Goal: Check status: Check status

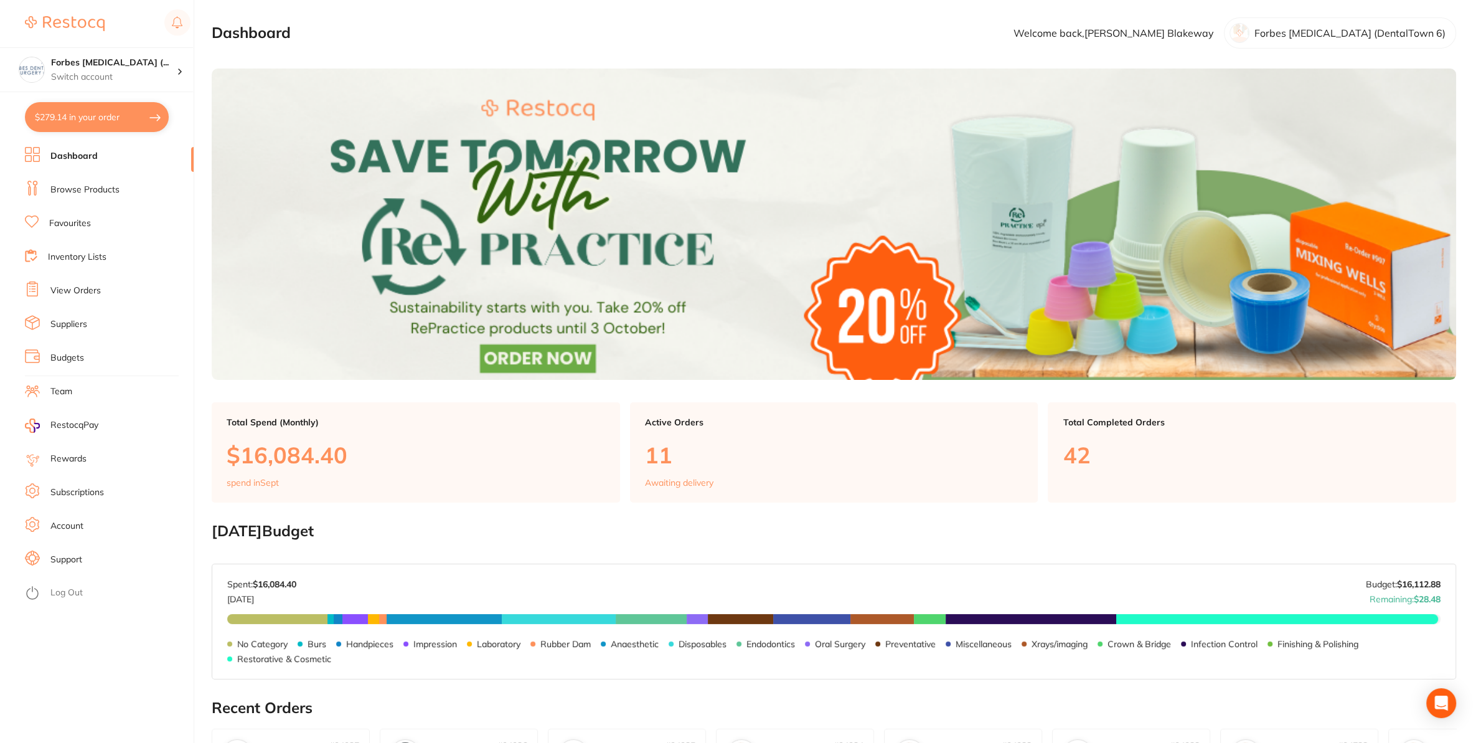
click at [83, 284] on li "View Orders" at bounding box center [109, 290] width 169 height 19
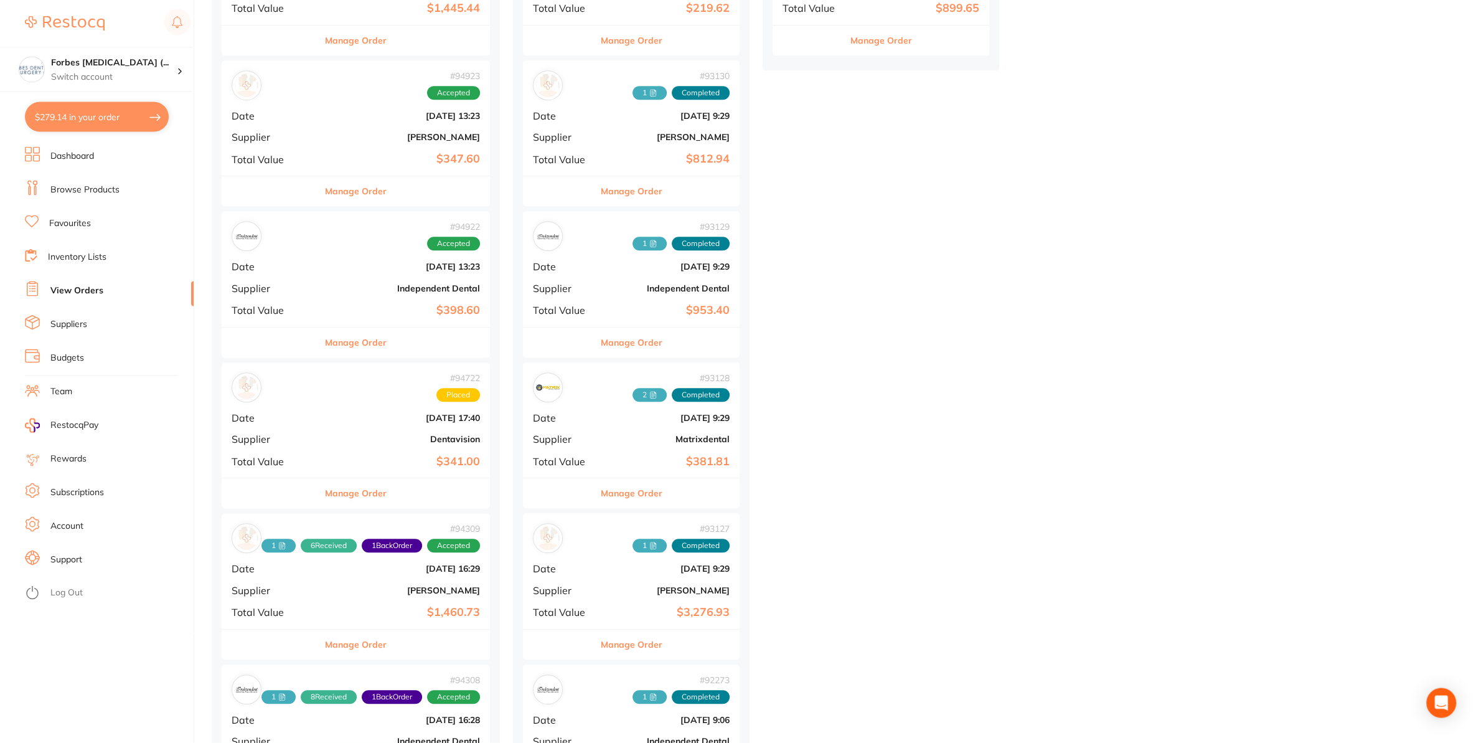
scroll to position [719, 0]
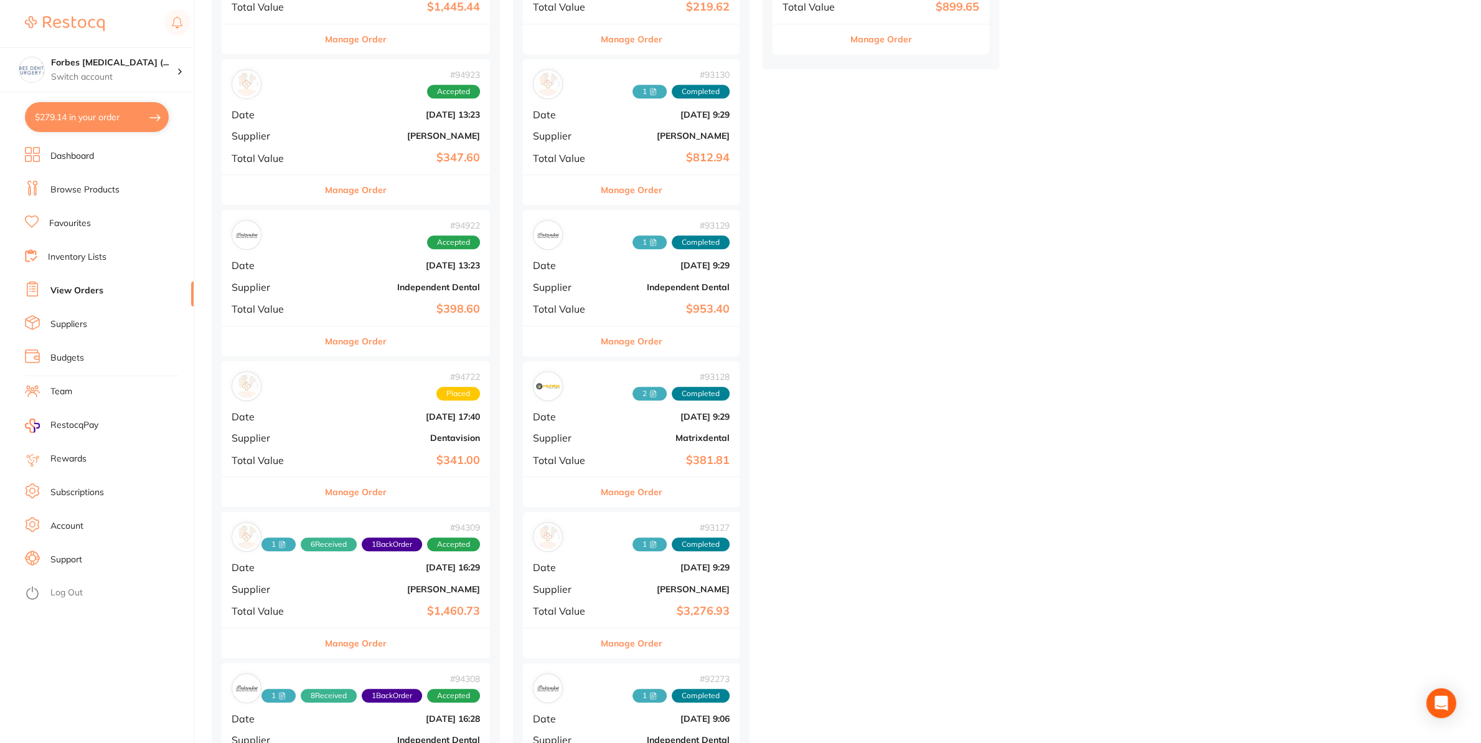
click at [355, 430] on div "# 94722 Placed Date Sept 25 2025, 17:40 Supplier Dentavision Total Value $341.00" at bounding box center [356, 418] width 268 height 115
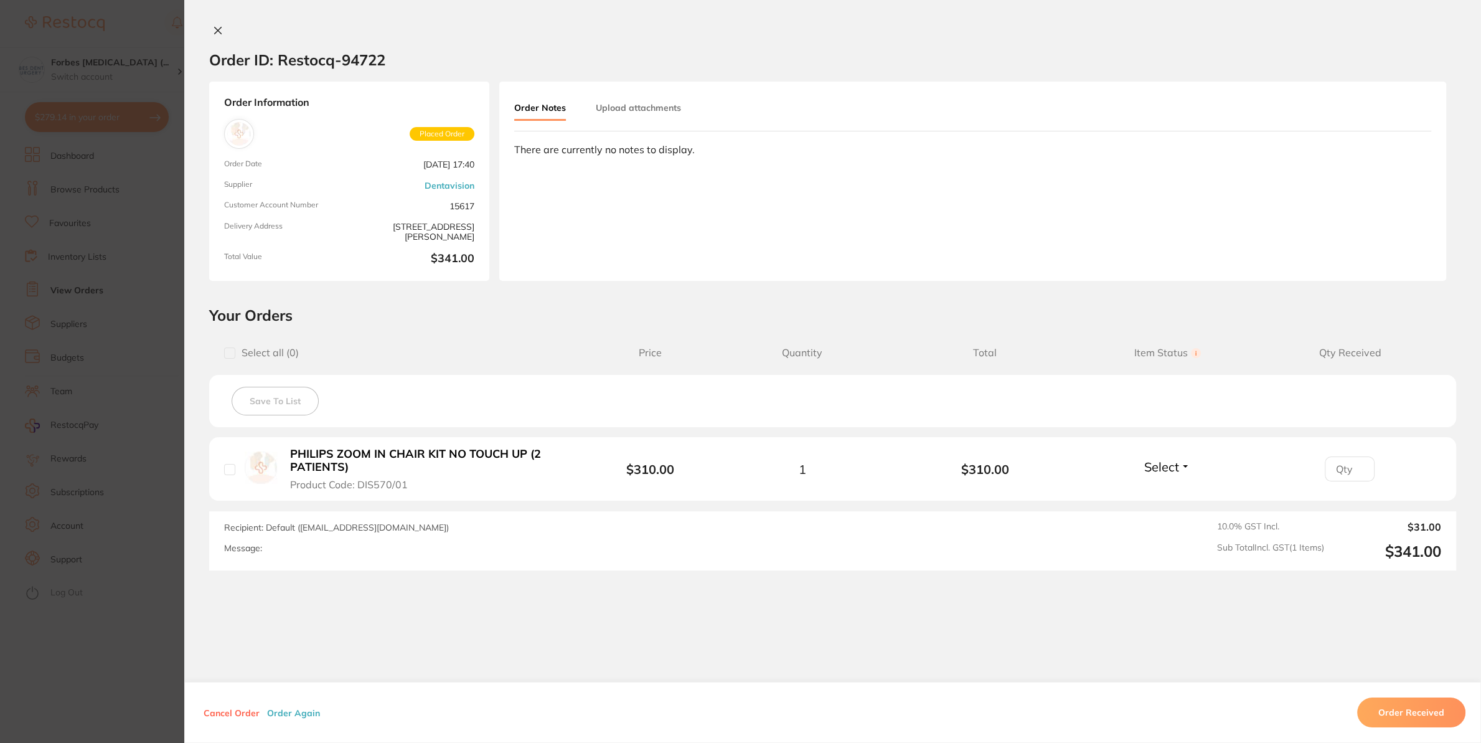
click at [1387, 708] on button "Order Received" at bounding box center [1411, 712] width 108 height 30
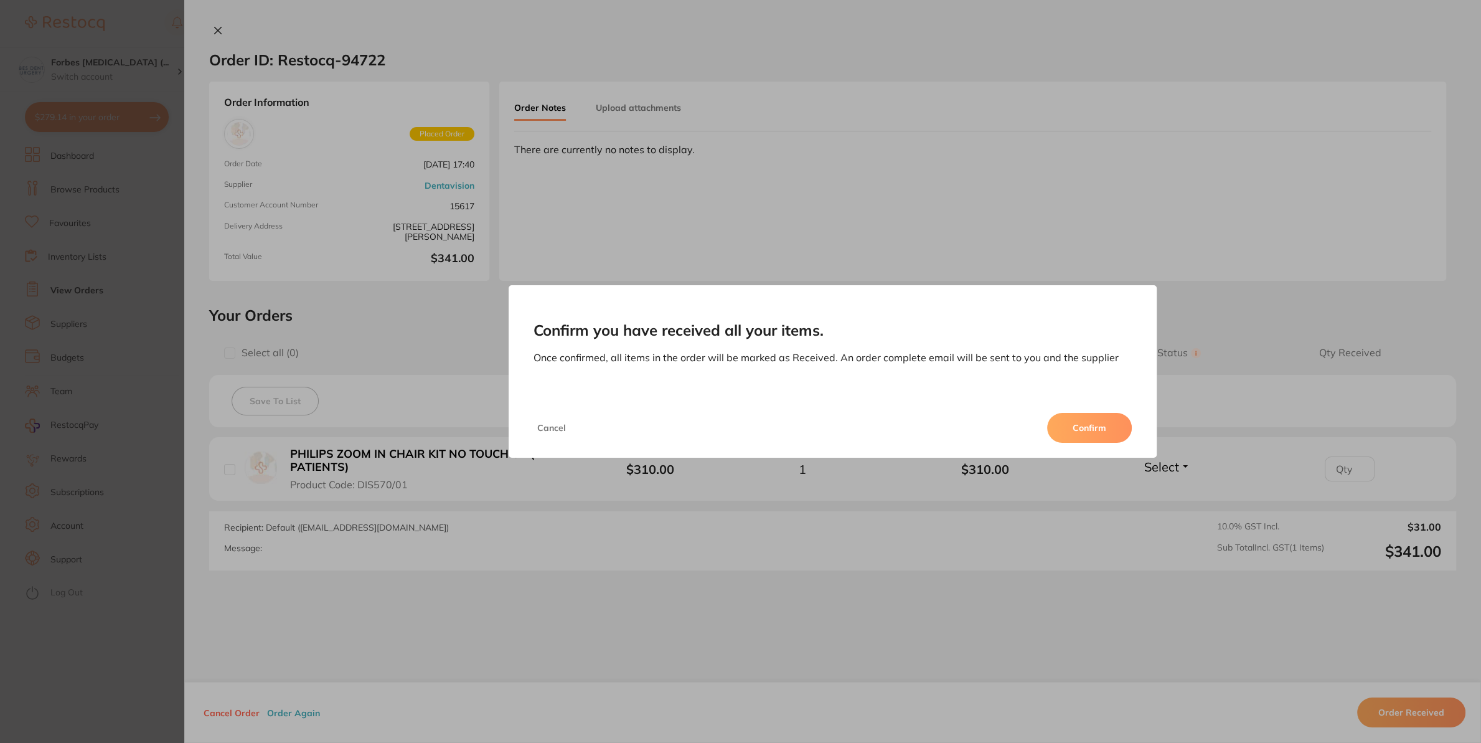
click at [1115, 423] on button "Confirm" at bounding box center [1089, 428] width 85 height 30
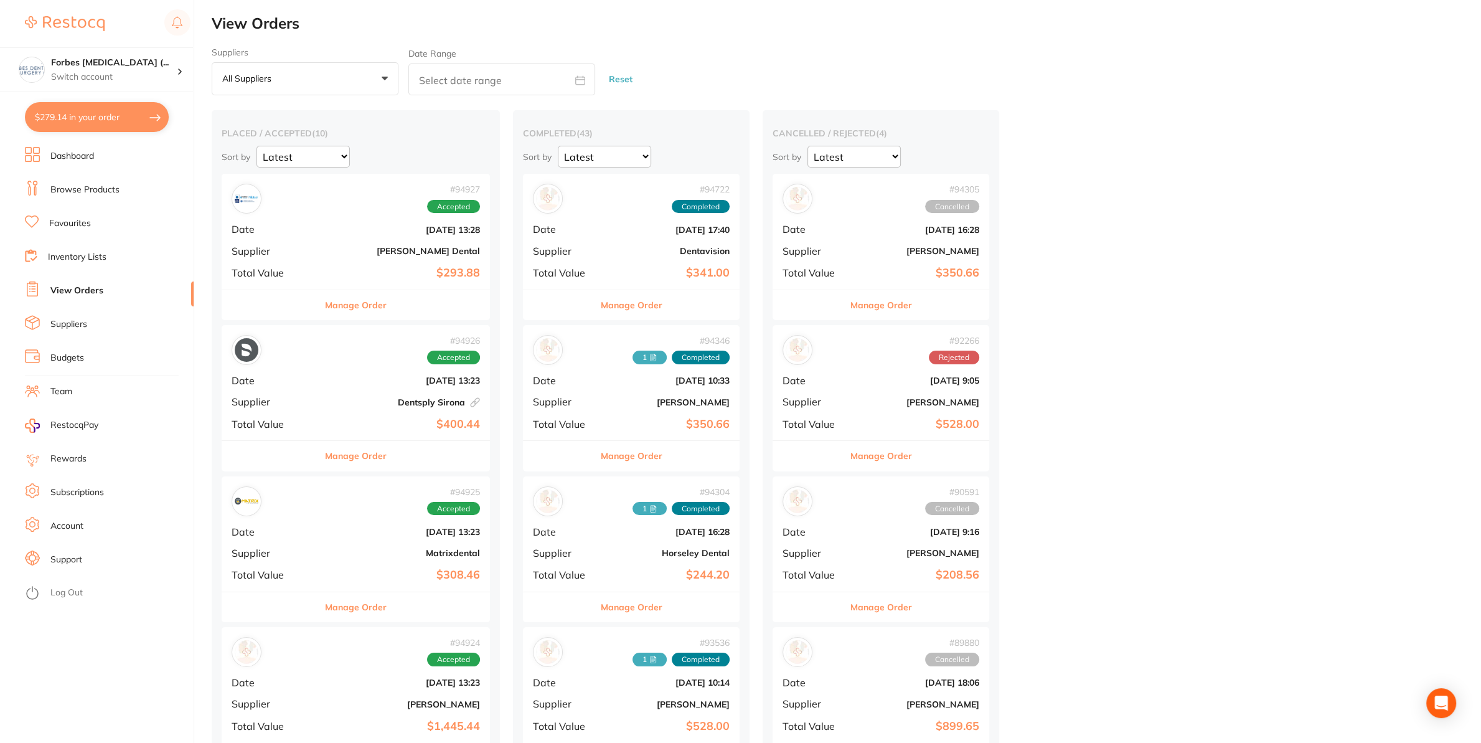
click at [641, 264] on div "# 94722 Completed Date Sept 25 2025, 17:40 Supplier Dentavision Total Value $34…" at bounding box center [631, 231] width 217 height 115
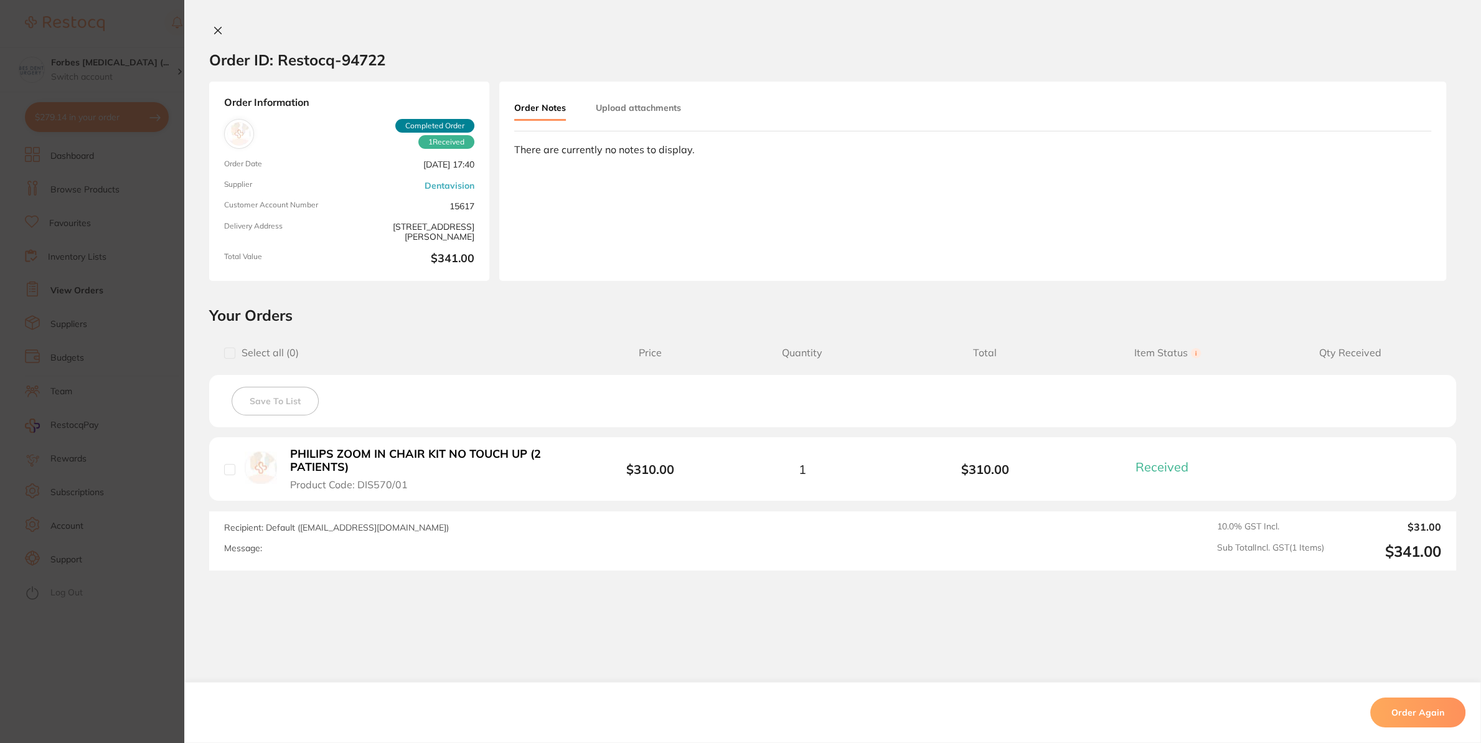
click at [625, 105] on button "Upload attachments" at bounding box center [638, 107] width 85 height 22
click at [1374, 204] on span "Upload" at bounding box center [1381, 199] width 30 height 11
click at [1358, 208] on button "Upload" at bounding box center [1375, 199] width 64 height 29
click at [186, 453] on section "Your Orders Select all ( 0 ) Price Quantity Total Item Status You can use this …" at bounding box center [832, 438] width 1297 height 265
click at [134, 447] on section "Order ID: Restocq- 94722 Order Information 1 Received Completed Order Order Dat…" at bounding box center [740, 371] width 1481 height 743
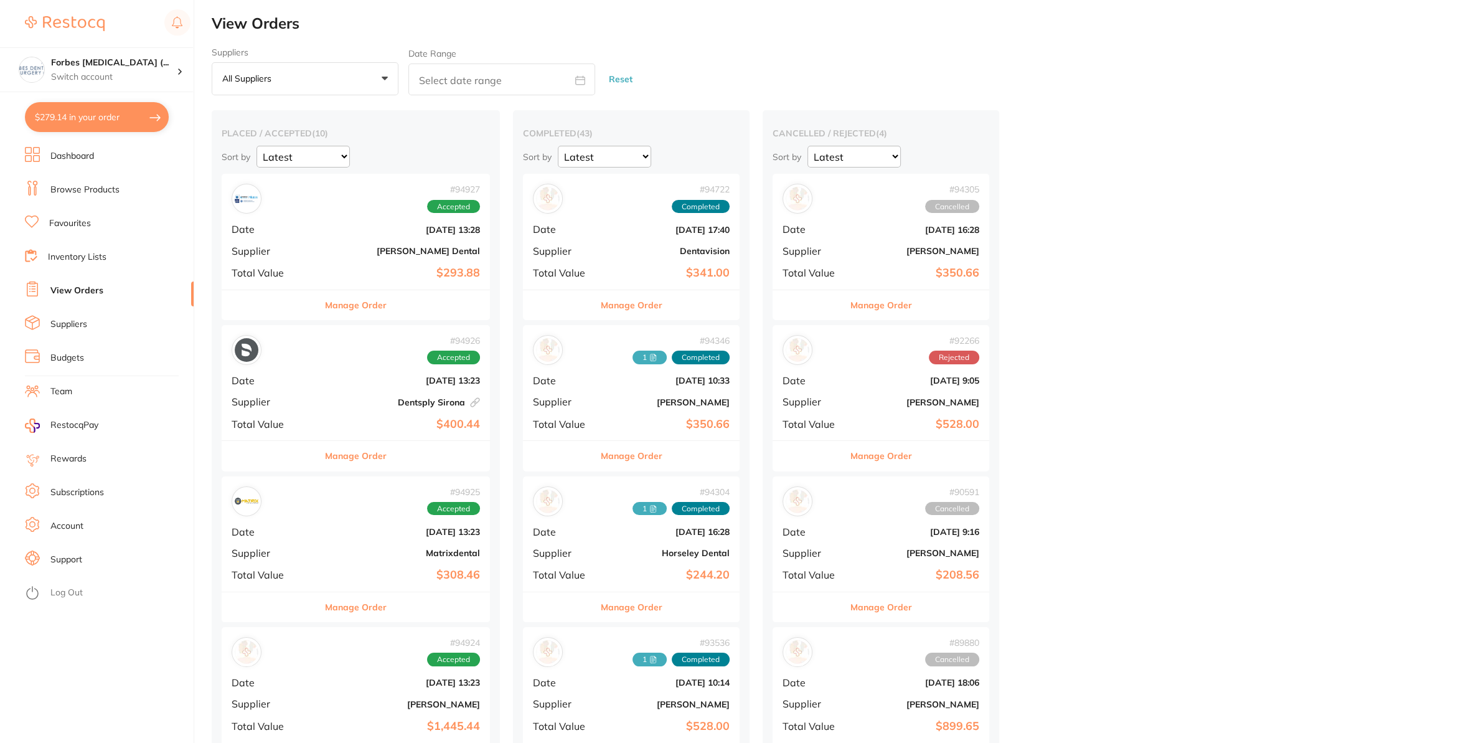
click at [637, 255] on b "Dentavision" at bounding box center [667, 251] width 124 height 10
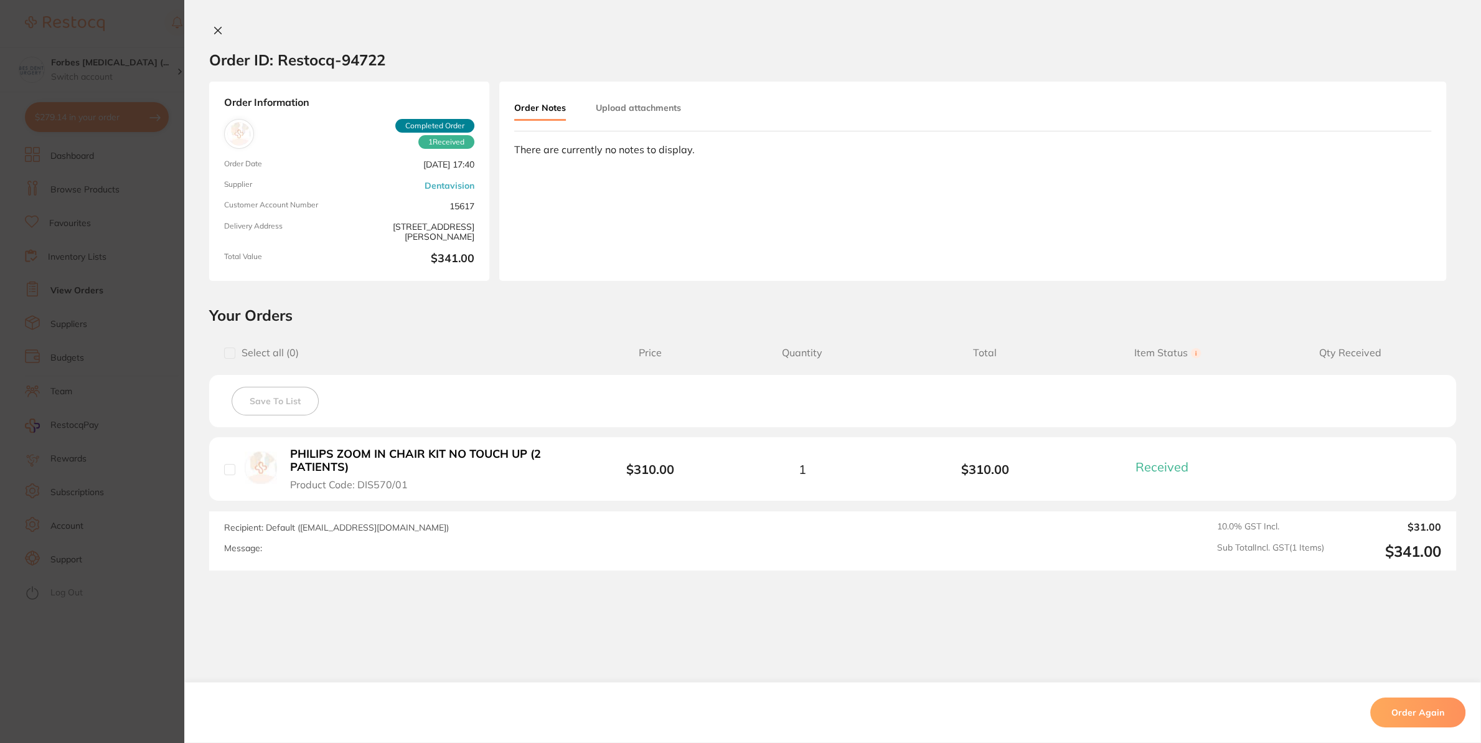
drag, startPoint x: 597, startPoint y: 90, endPoint x: 606, endPoint y: 101, distance: 14.7
click at [599, 94] on div "Order Notes Upload attachments There are currently no notes to display." at bounding box center [972, 181] width 947 height 199
click at [606, 101] on button "Upload attachments" at bounding box center [638, 107] width 85 height 22
click at [1362, 210] on button "Upload" at bounding box center [1375, 199] width 64 height 29
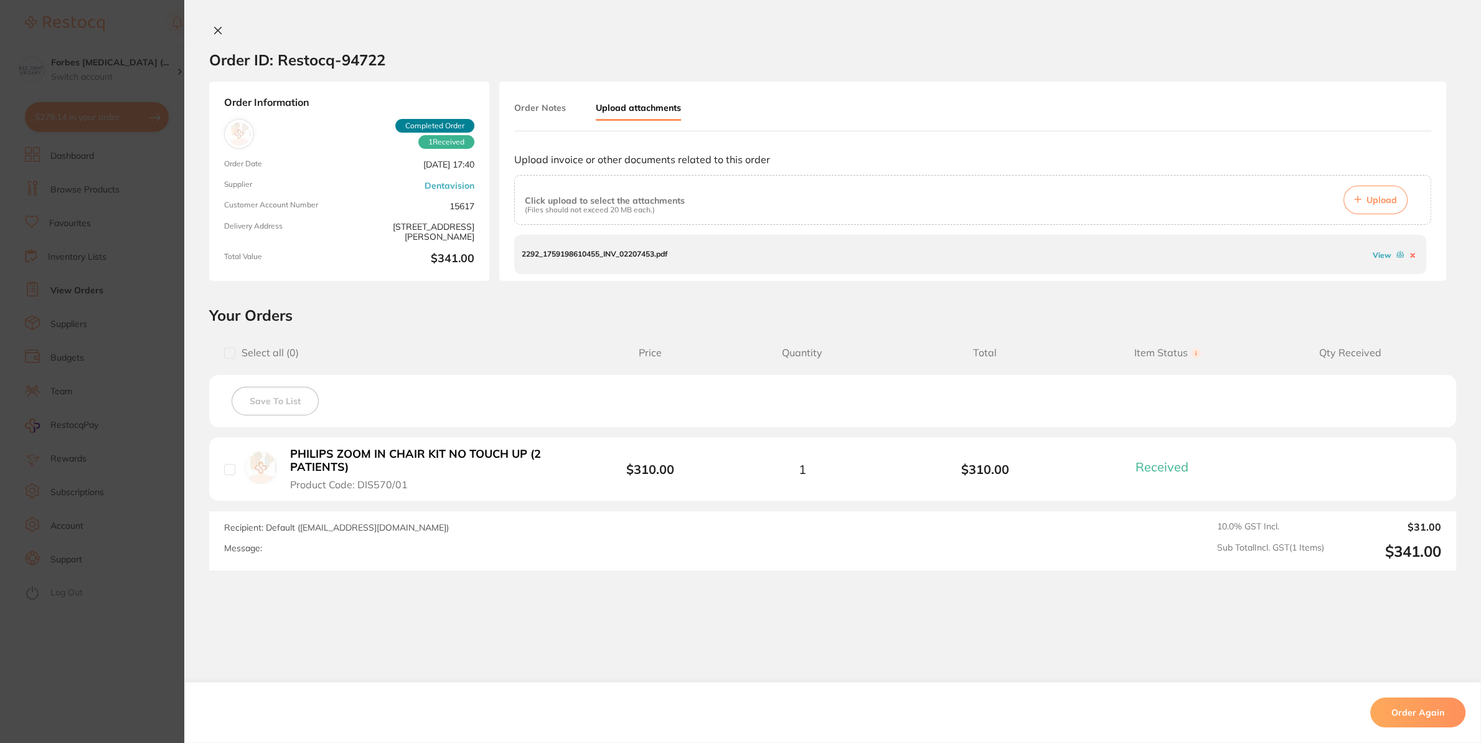
click at [209, 29] on button at bounding box center [217, 31] width 17 height 13
